Goal: Find specific page/section: Find specific page/section

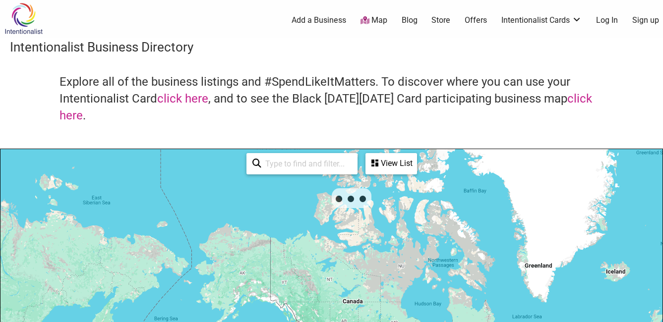
scroll to position [1, 0]
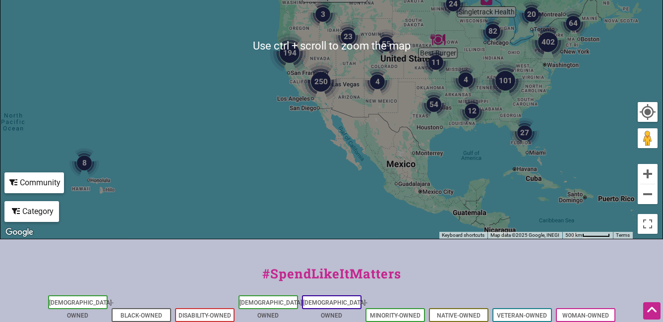
click at [480, 41] on img "82" at bounding box center [493, 31] width 30 height 30
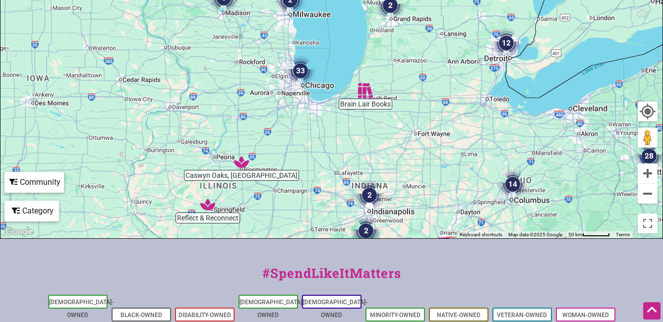
drag, startPoint x: 210, startPoint y: 81, endPoint x: 231, endPoint y: 179, distance: 99.9
click at [231, 179] on div "To navigate, press the arrow keys." at bounding box center [331, 46] width 662 height 386
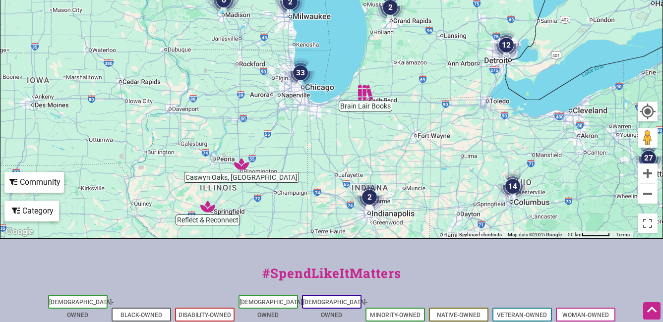
click at [284, 86] on div "To navigate, press the arrow keys." at bounding box center [331, 46] width 662 height 386
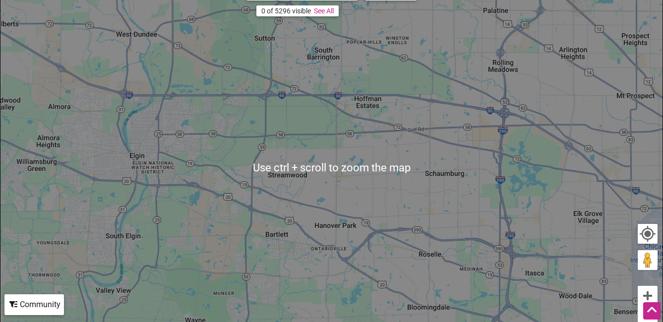
scroll to position [175, 0]
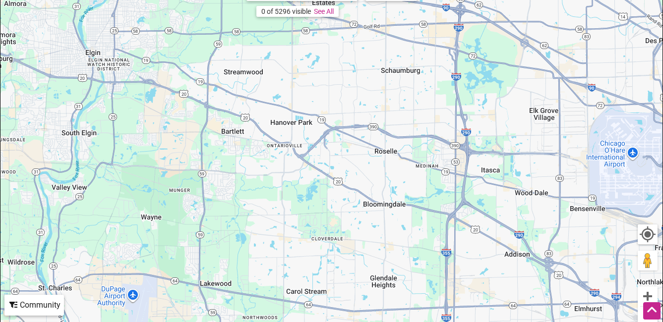
drag, startPoint x: 406, startPoint y: 119, endPoint x: 358, endPoint y: 16, distance: 112.9
click at [358, 16] on div "To navigate, press the arrow keys." at bounding box center [331, 169] width 662 height 386
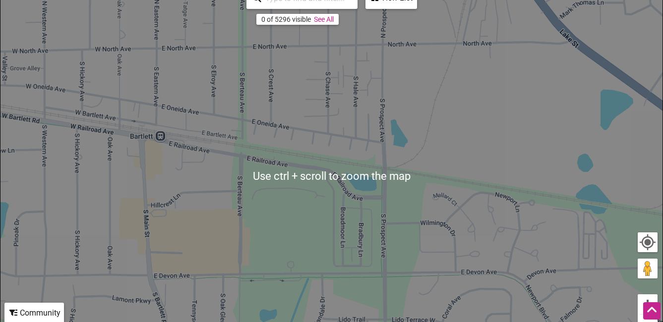
scroll to position [167, 0]
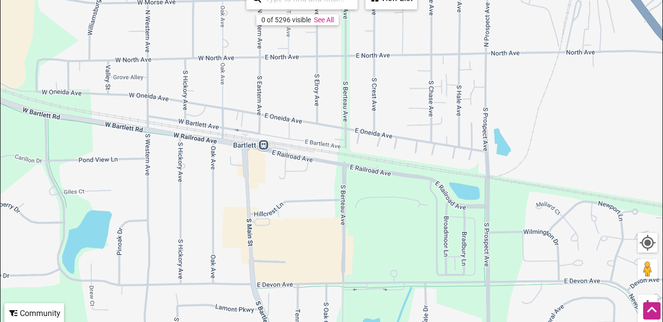
drag, startPoint x: 184, startPoint y: 108, endPoint x: 289, endPoint y: 117, distance: 105.0
click at [289, 117] on div "To navigate, press the arrow keys." at bounding box center [331, 177] width 662 height 386
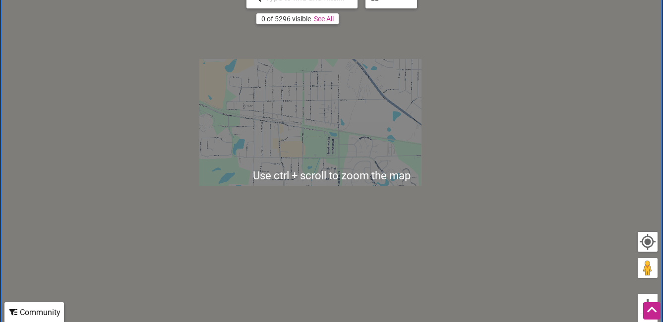
scroll to position [168, 0]
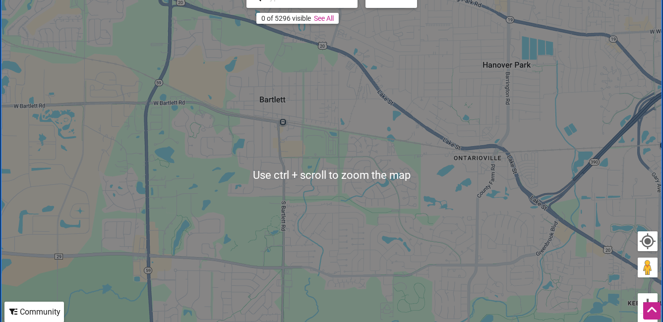
click at [269, 103] on div "To navigate, press the arrow keys." at bounding box center [331, 176] width 662 height 386
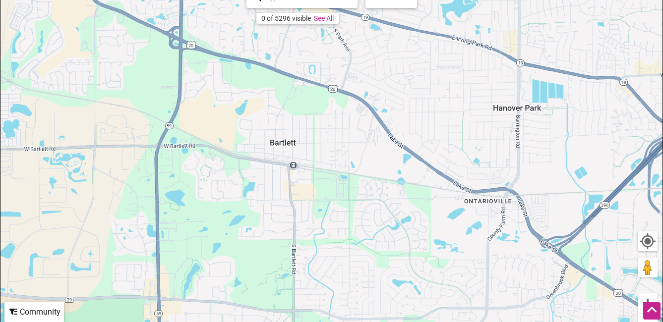
drag, startPoint x: 274, startPoint y: 104, endPoint x: 286, endPoint y: 148, distance: 45.6
click at [286, 148] on div "To navigate, press the arrow keys." at bounding box center [331, 176] width 662 height 386
click at [328, 17] on link "See All" at bounding box center [324, 18] width 20 height 8
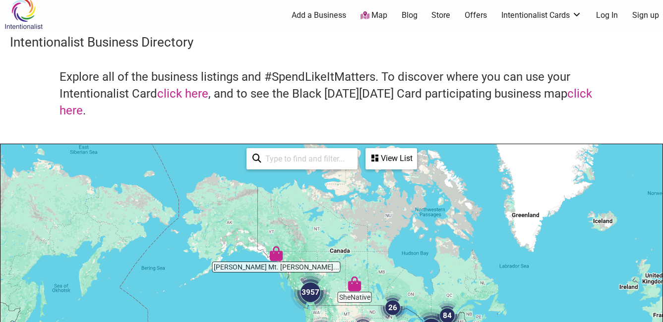
scroll to position [0, 0]
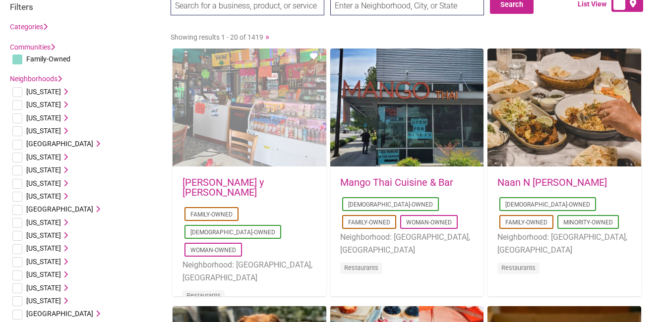
scroll to position [49, 0]
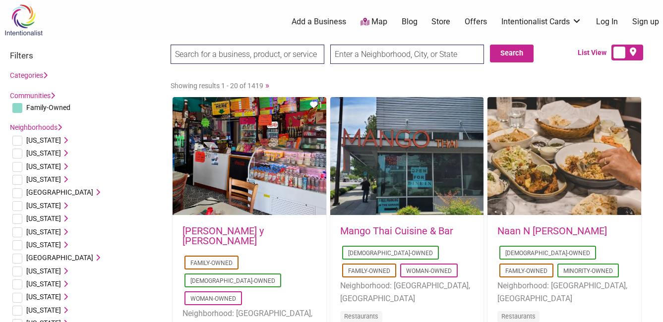
click at [620, 50] on label at bounding box center [628, 53] width 32 height 16
click at [637, 50] on input "checkbox" at bounding box center [640, 53] width 6 height 6
checkbox input "true"
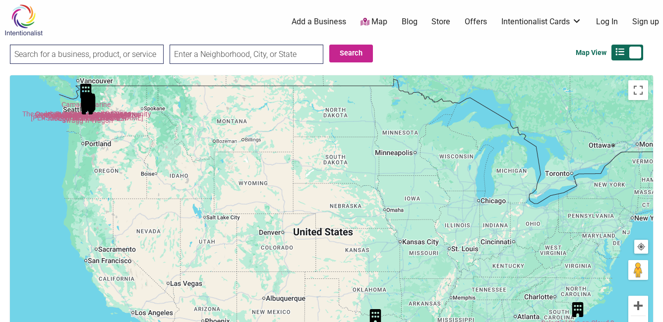
click at [275, 56] on input "text" at bounding box center [247, 54] width 154 height 19
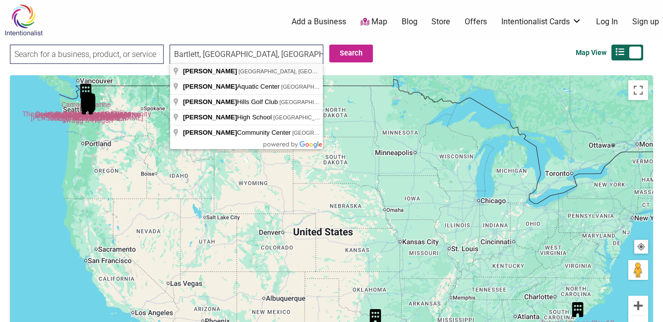
type input "Bartlett, IL, USA"
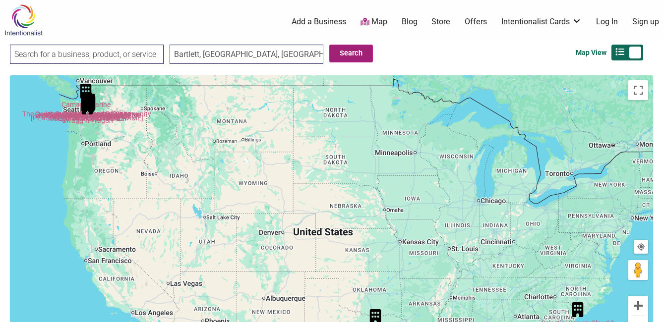
click at [357, 48] on button "Search" at bounding box center [351, 54] width 44 height 18
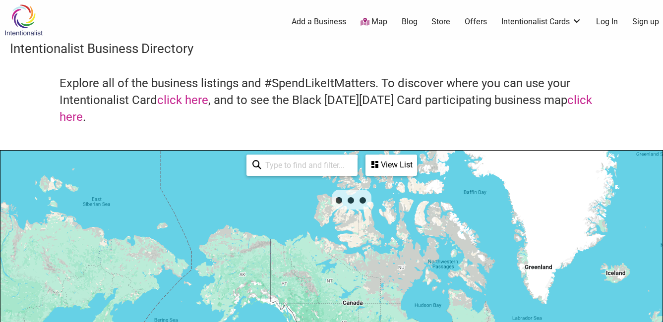
click at [383, 162] on div "View List" at bounding box center [392, 165] width 50 height 19
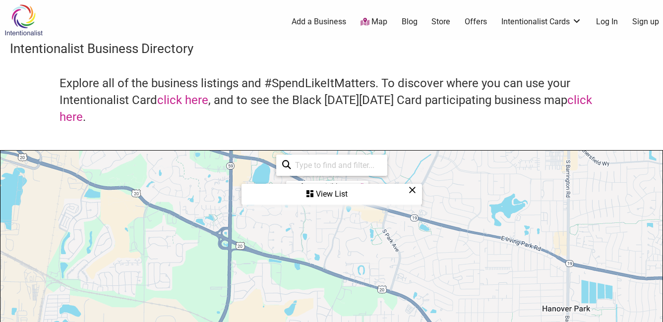
click at [327, 196] on div "View List" at bounding box center [332, 194] width 179 height 19
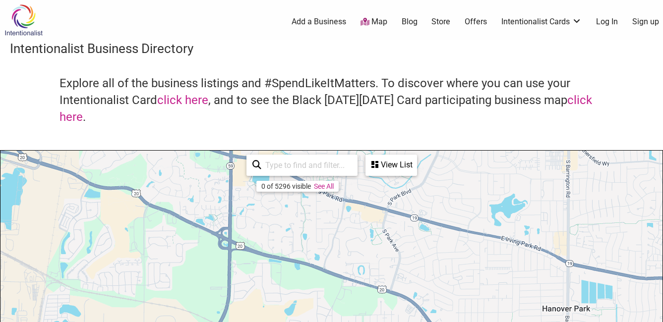
click at [391, 164] on div "View List" at bounding box center [392, 165] width 50 height 19
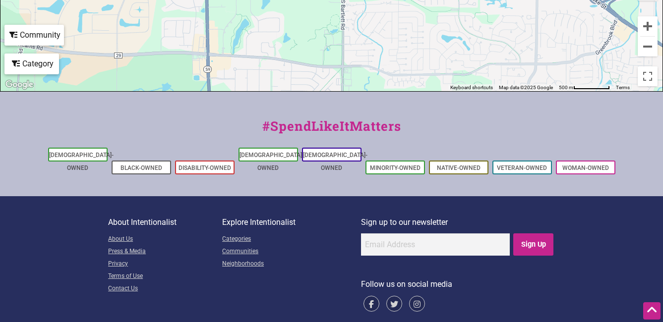
scroll to position [446, 0]
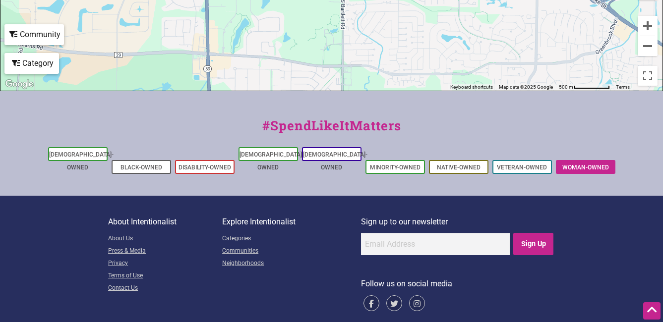
click at [571, 160] on li "Woman-Owned" at bounding box center [586, 167] width 60 height 14
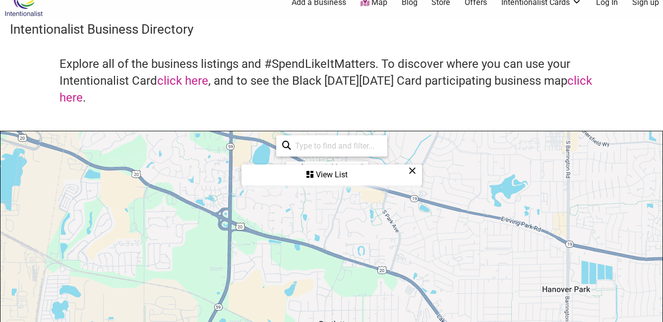
scroll to position [0, 0]
